Goal: Task Accomplishment & Management: Use online tool/utility

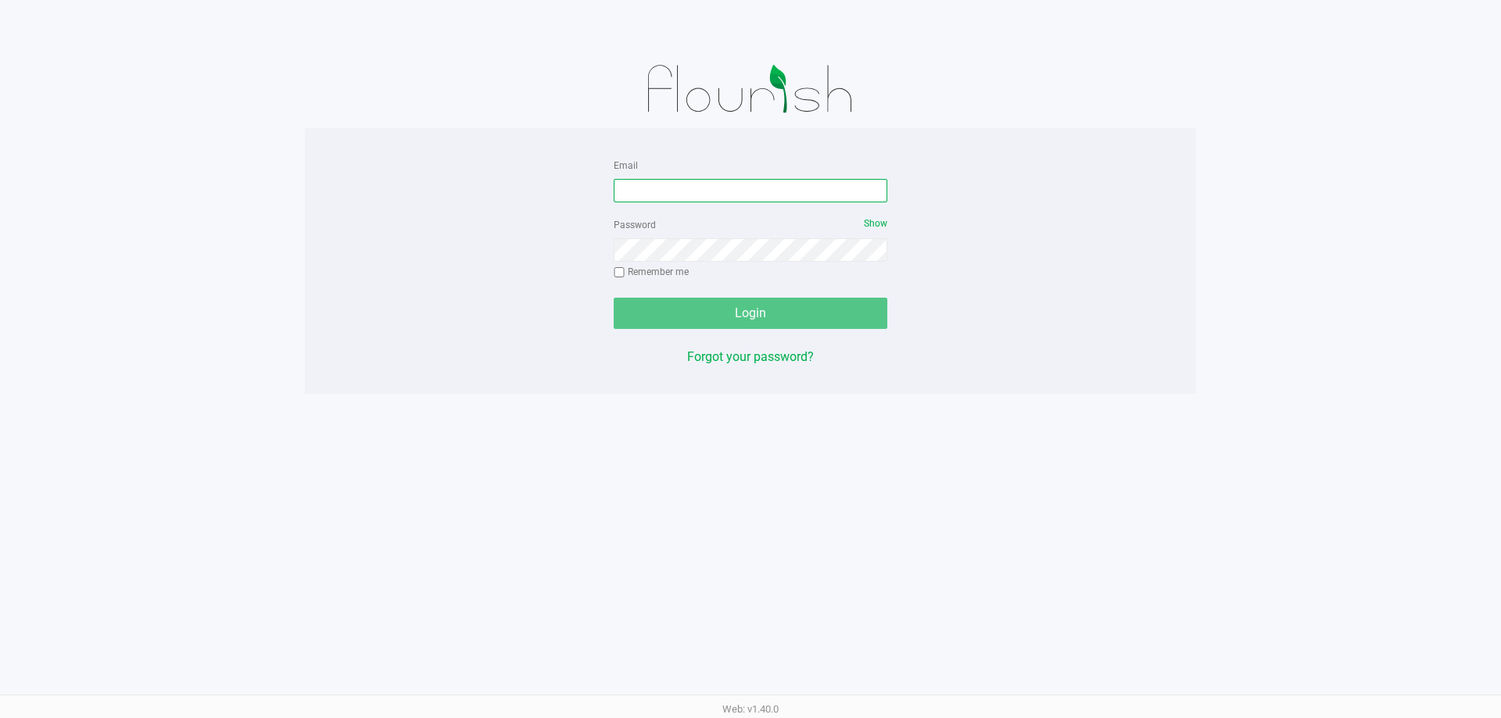
click at [732, 194] on input "Email" at bounding box center [751, 190] width 274 height 23
type input "[EMAIL_ADDRESS][DOMAIN_NAME]"
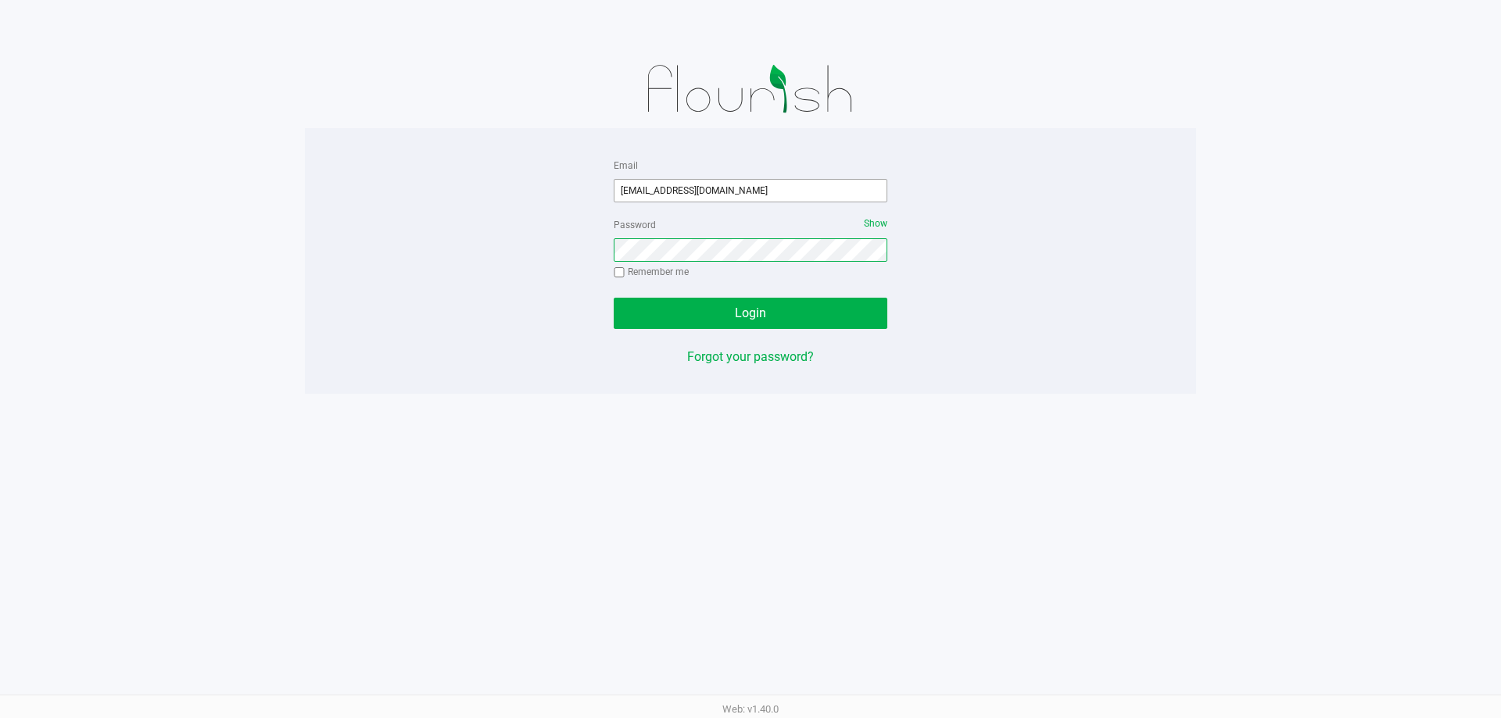
click at [614, 298] on button "Login" at bounding box center [751, 313] width 274 height 31
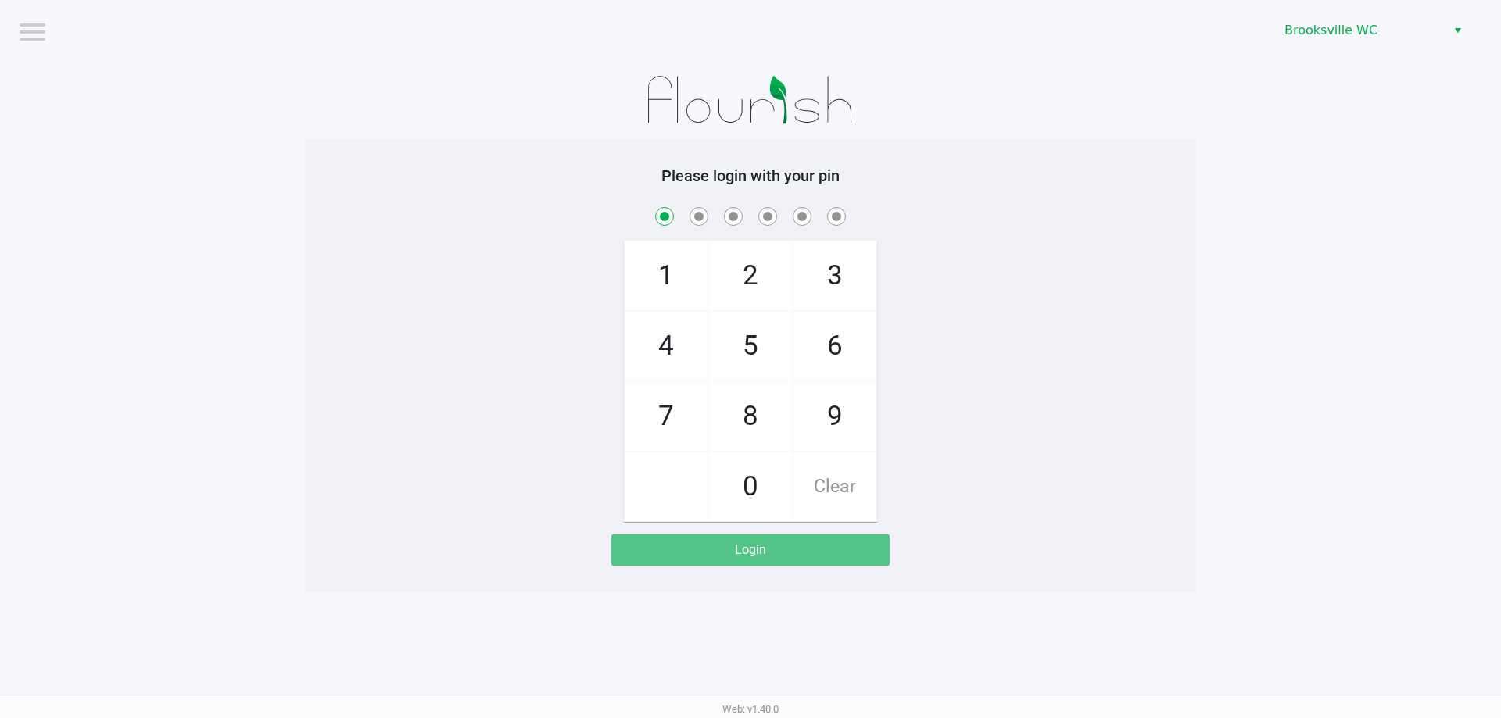
checkbox input "true"
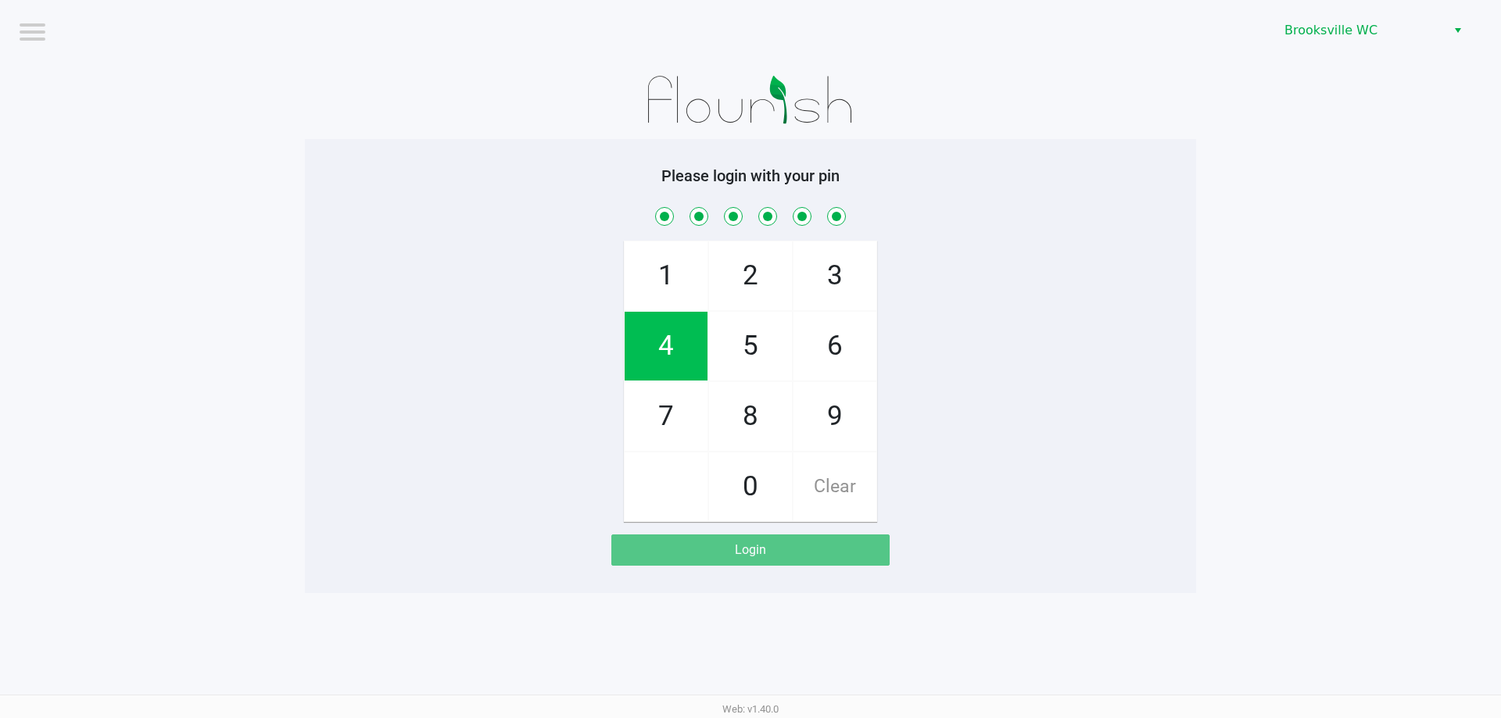
checkbox input "true"
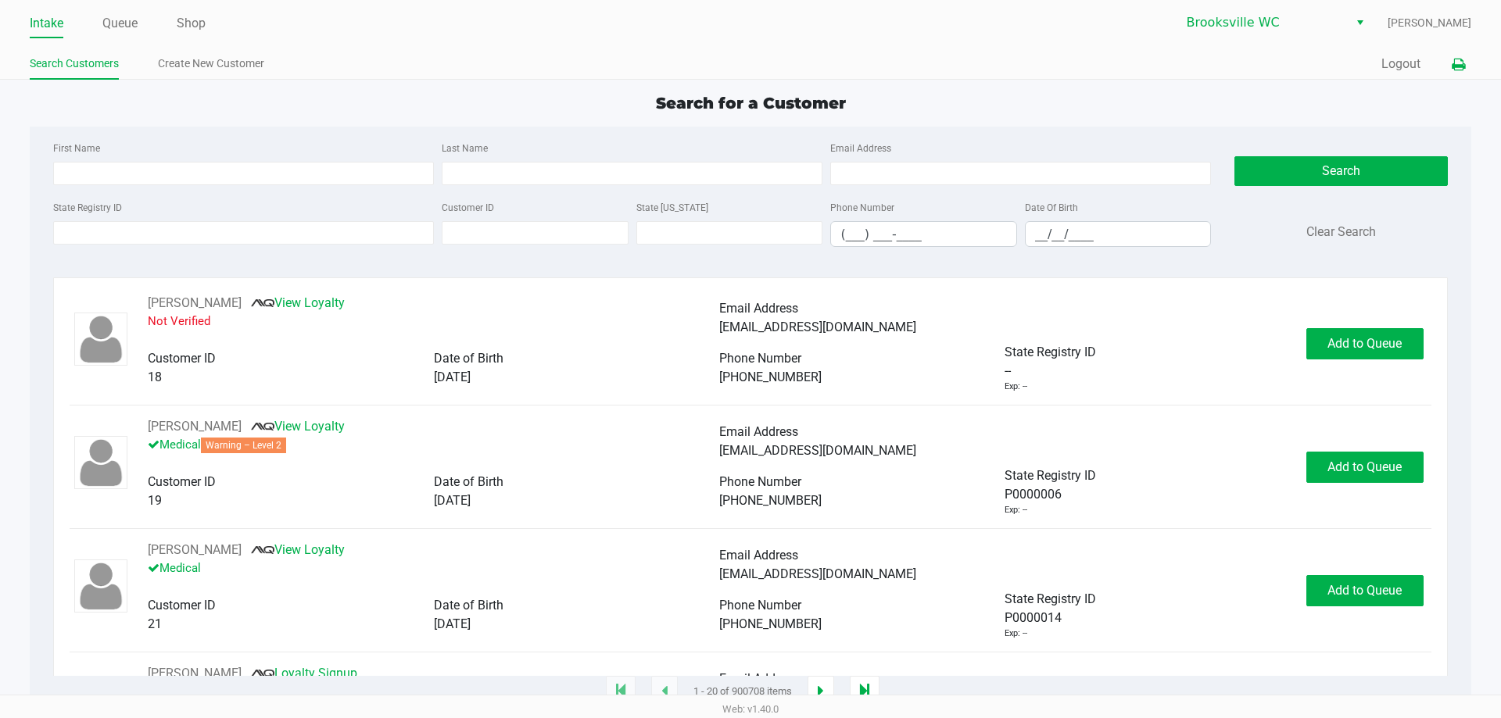
click at [1455, 66] on icon at bounding box center [1457, 64] width 13 height 11
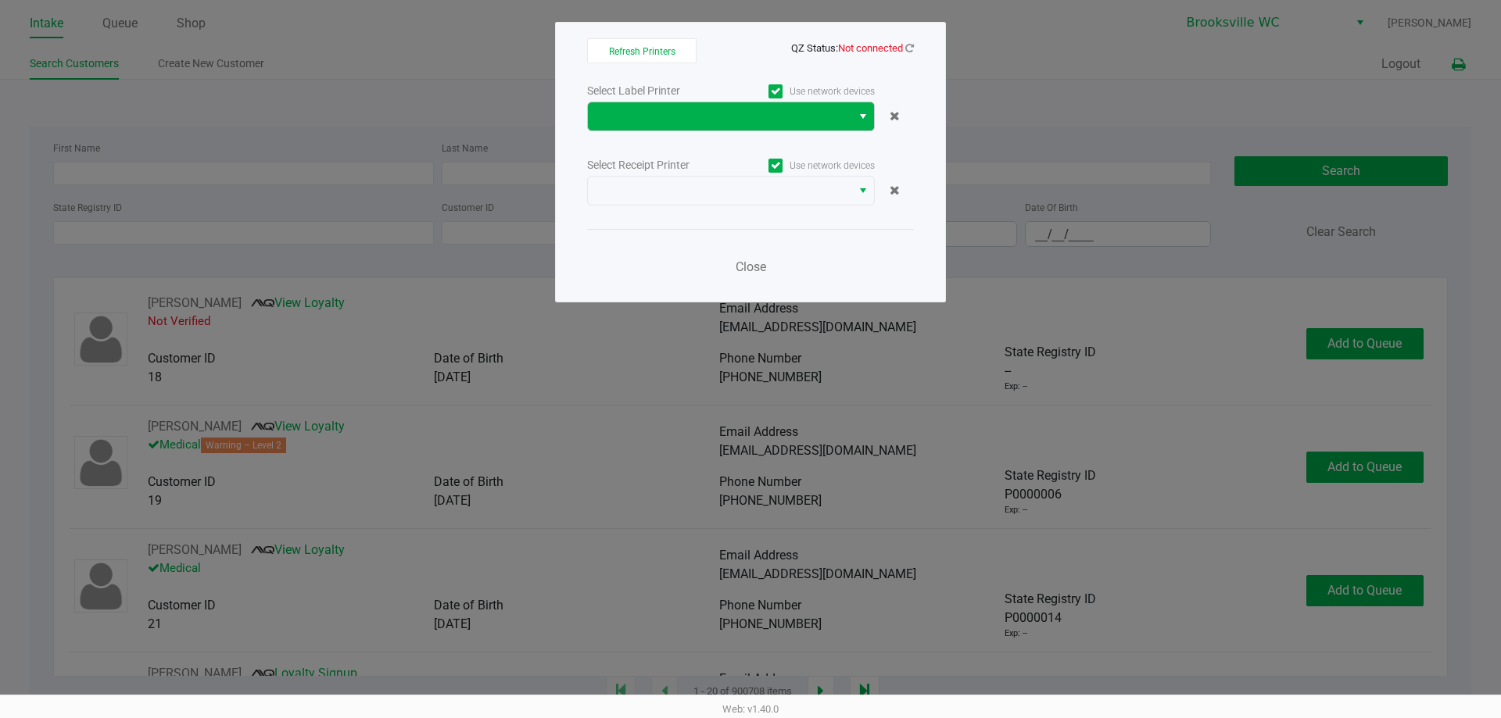
click at [864, 118] on span "Select" at bounding box center [863, 116] width 13 height 19
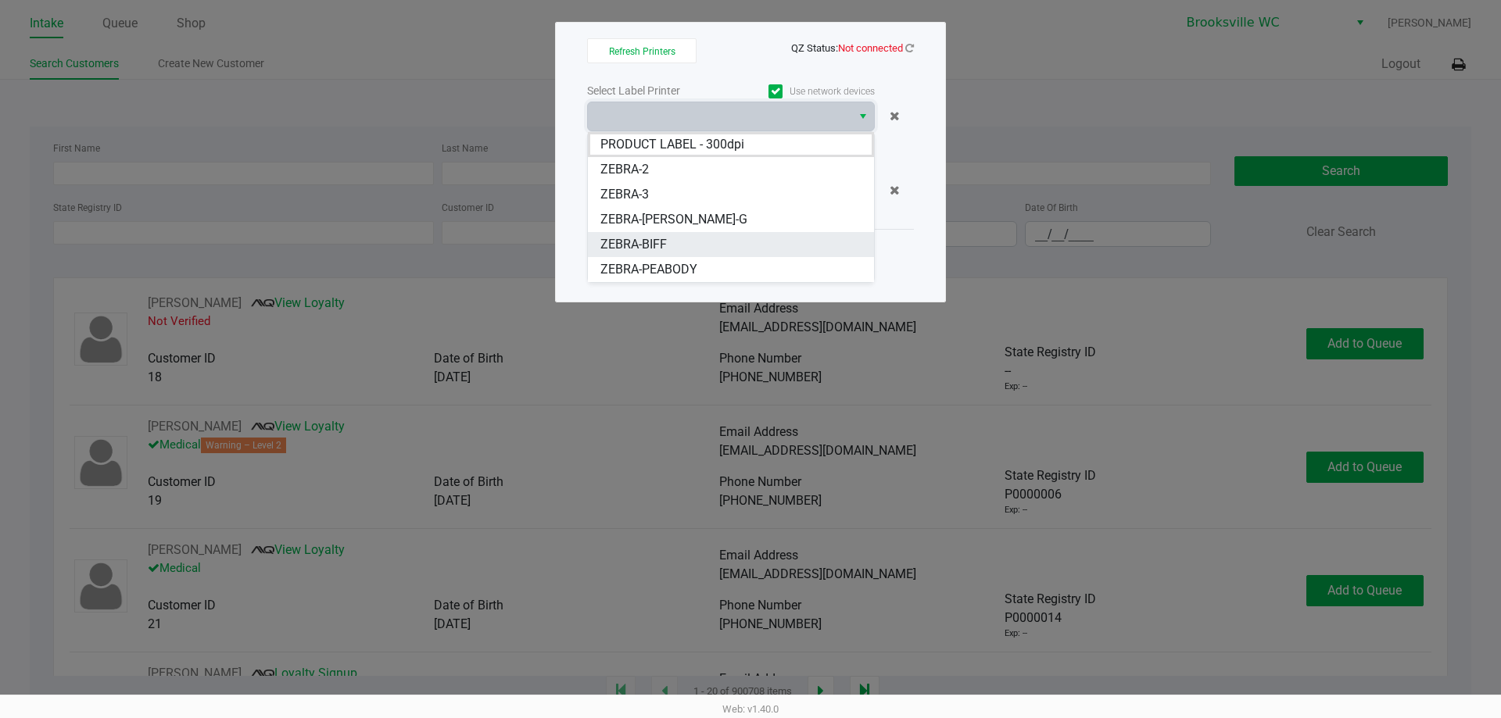
click at [649, 241] on span "ZEBRA-BIFF" at bounding box center [633, 244] width 66 height 19
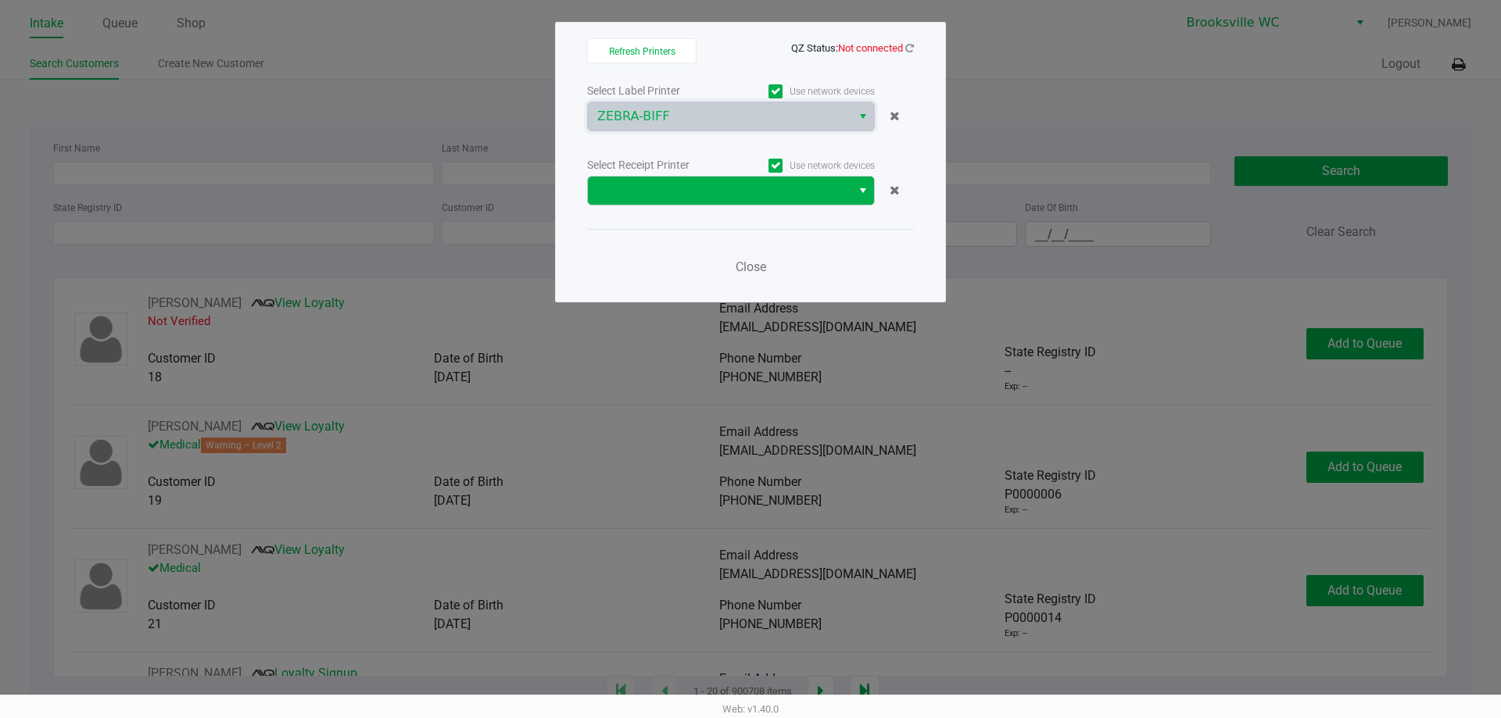
click at [865, 181] on button "Select" at bounding box center [862, 191] width 23 height 28
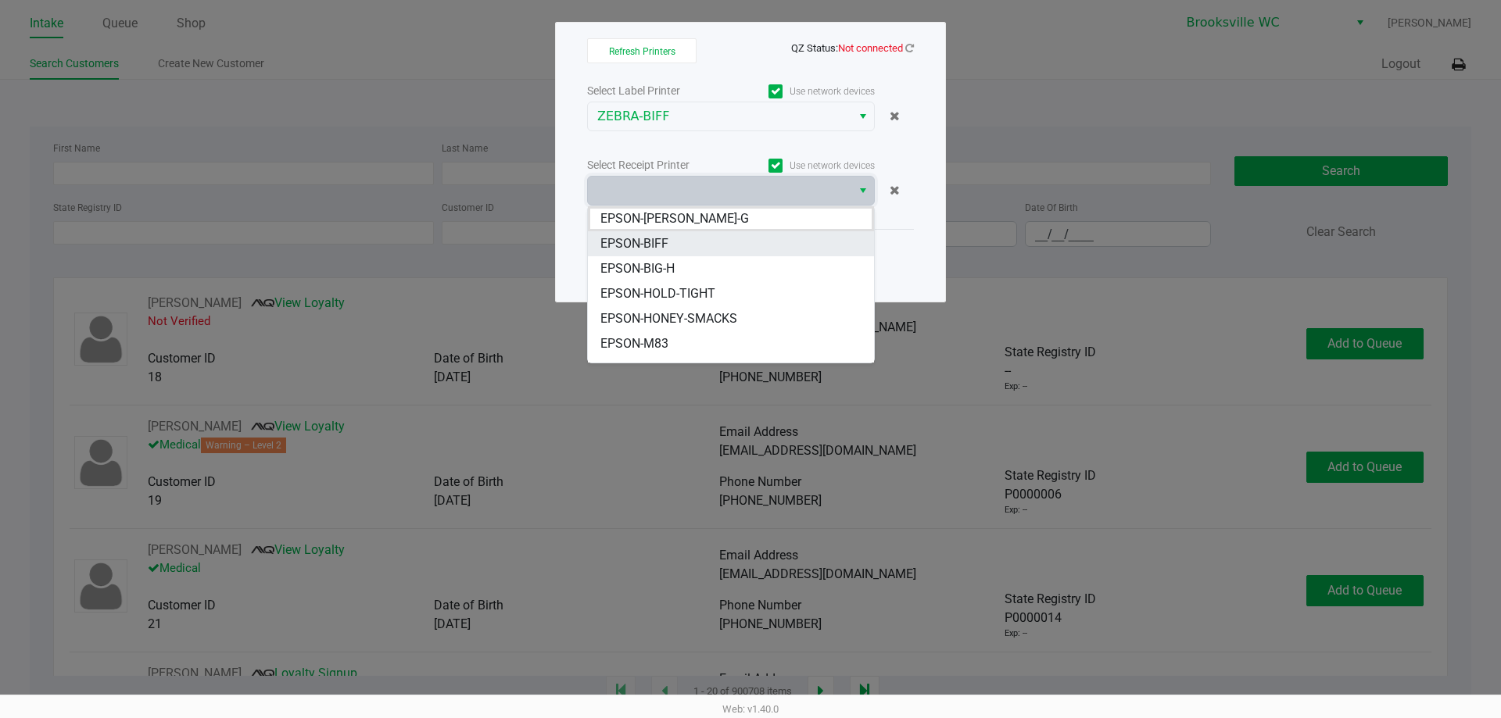
click at [657, 247] on span "EPSON-BIFF" at bounding box center [634, 243] width 68 height 19
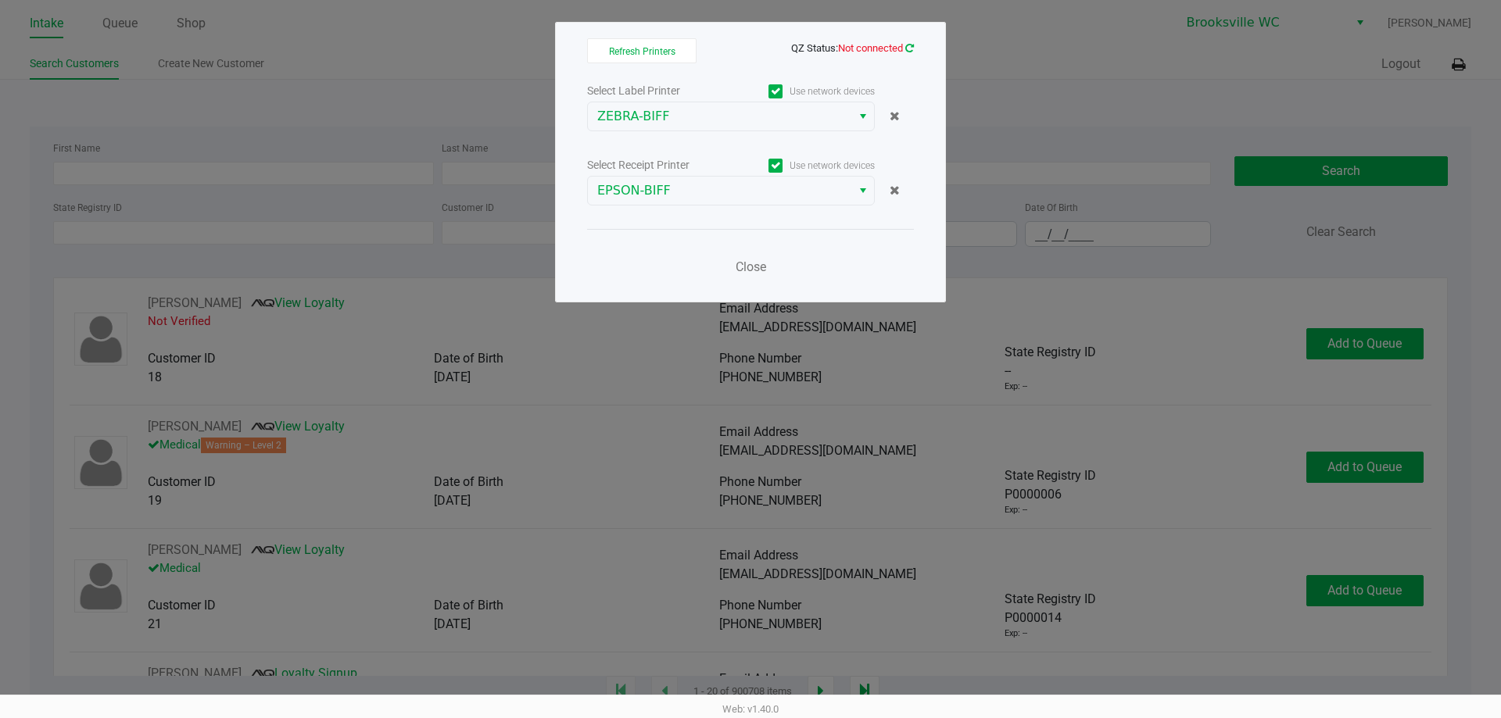
click at [908, 49] on icon at bounding box center [909, 48] width 9 height 10
click at [758, 269] on span "Close" at bounding box center [750, 266] width 30 height 15
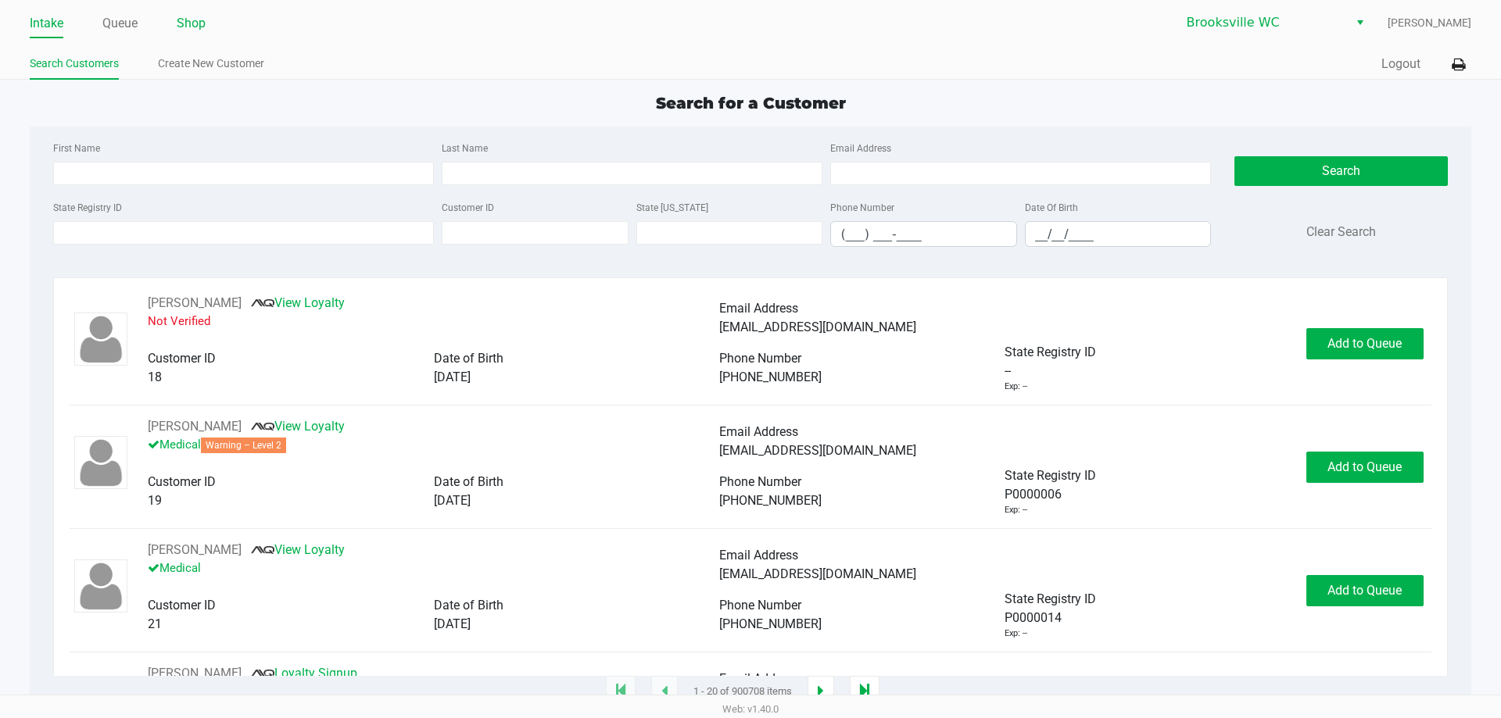
click at [190, 13] on link "Shop" at bounding box center [191, 24] width 29 height 22
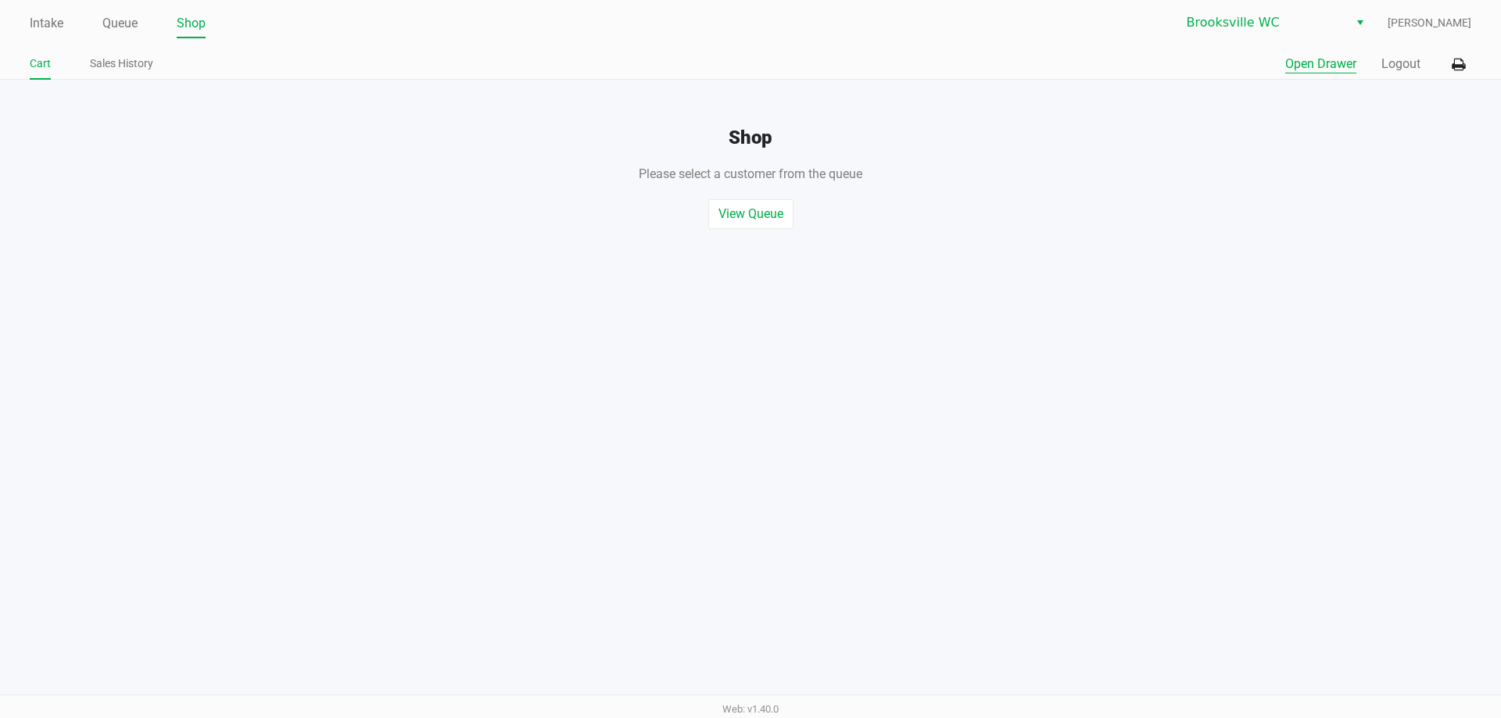
click at [1304, 62] on button "Open Drawer" at bounding box center [1320, 64] width 71 height 19
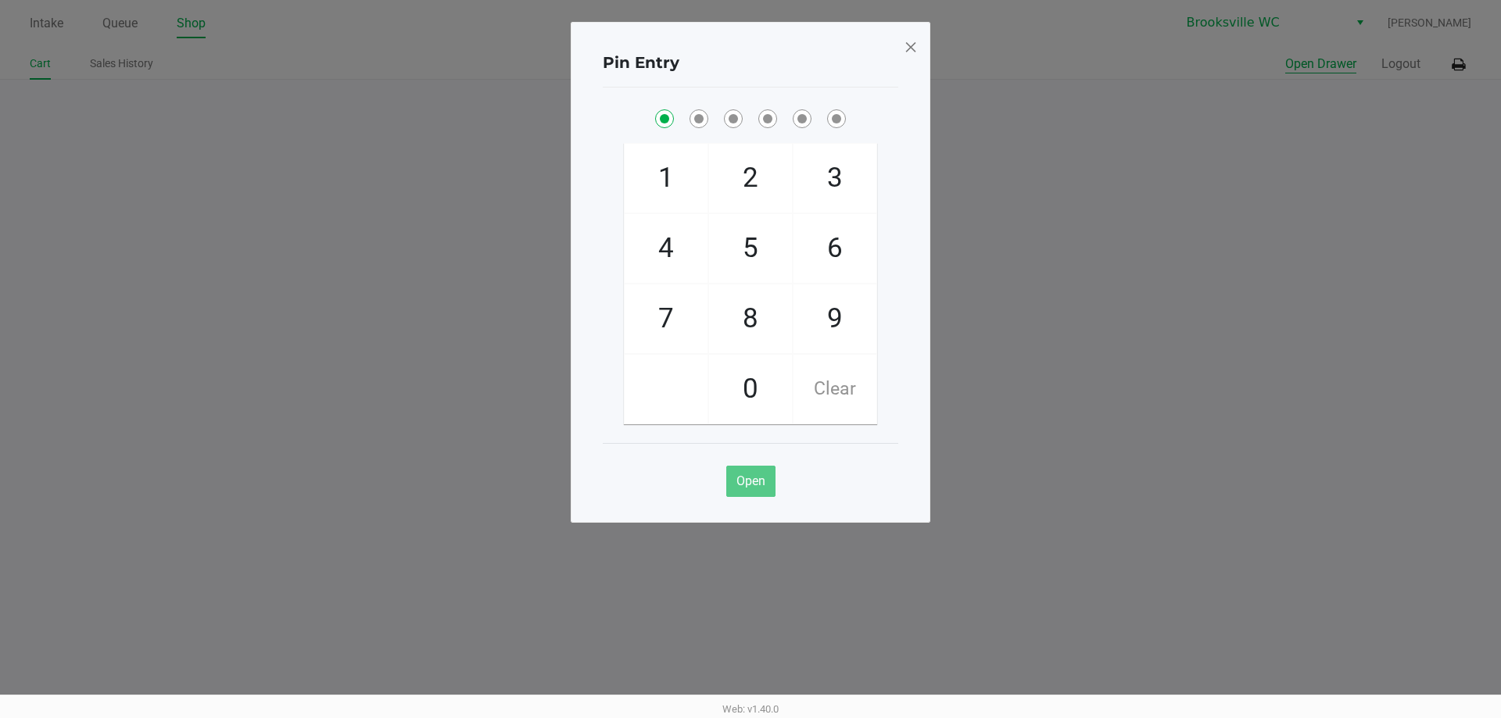
checkbox input "true"
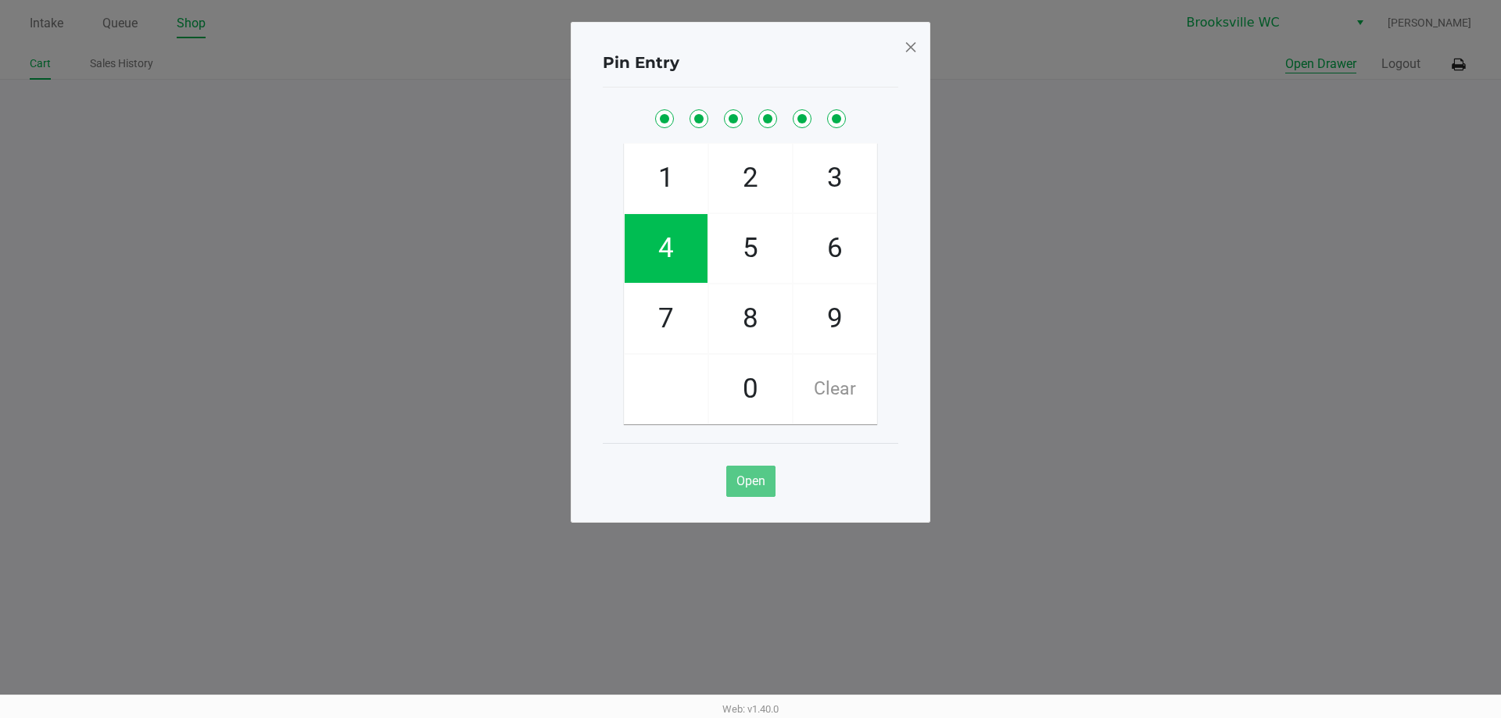
checkbox input "true"
drag, startPoint x: 1492, startPoint y: 2, endPoint x: 1119, endPoint y: 64, distance: 378.0
click at [1119, 64] on ngb-modal-window "Pin Entry 1 4 7 2 5 8 0 3 6 9 Clear Open" at bounding box center [750, 359] width 1501 height 718
click at [910, 41] on span at bounding box center [911, 46] width 14 height 25
